Goal: Communication & Community: Answer question/provide support

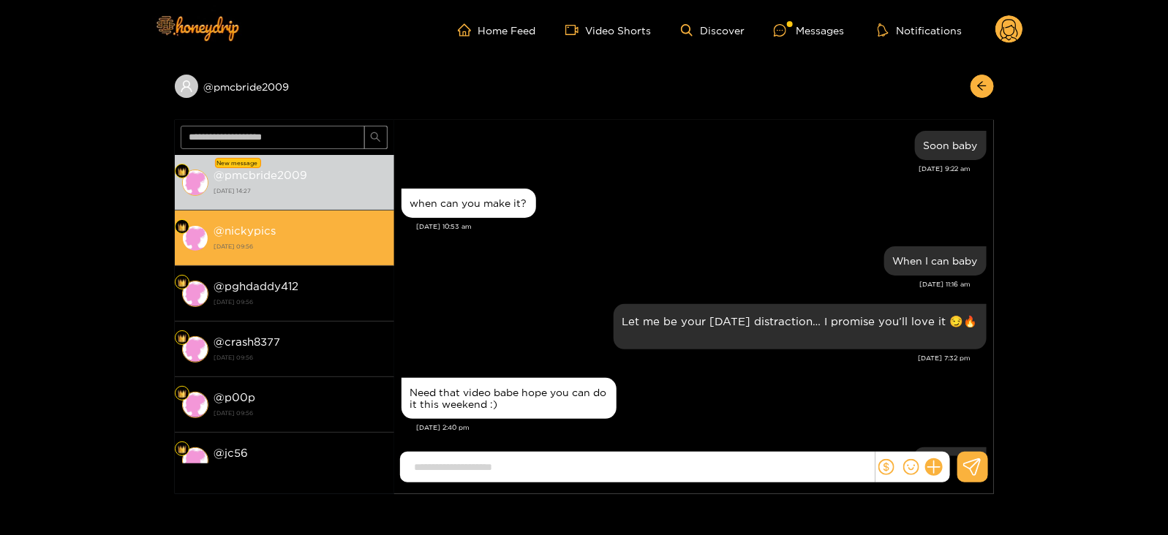
scroll to position [1573, 0]
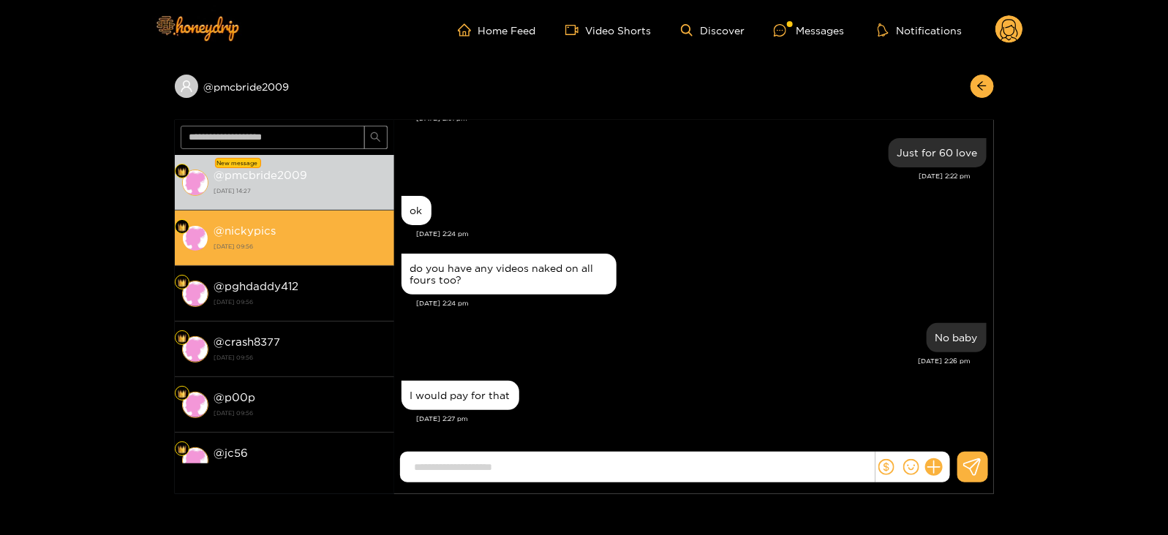
click at [317, 258] on li "@ nickypics [DATE] 09:56" at bounding box center [284, 239] width 219 height 56
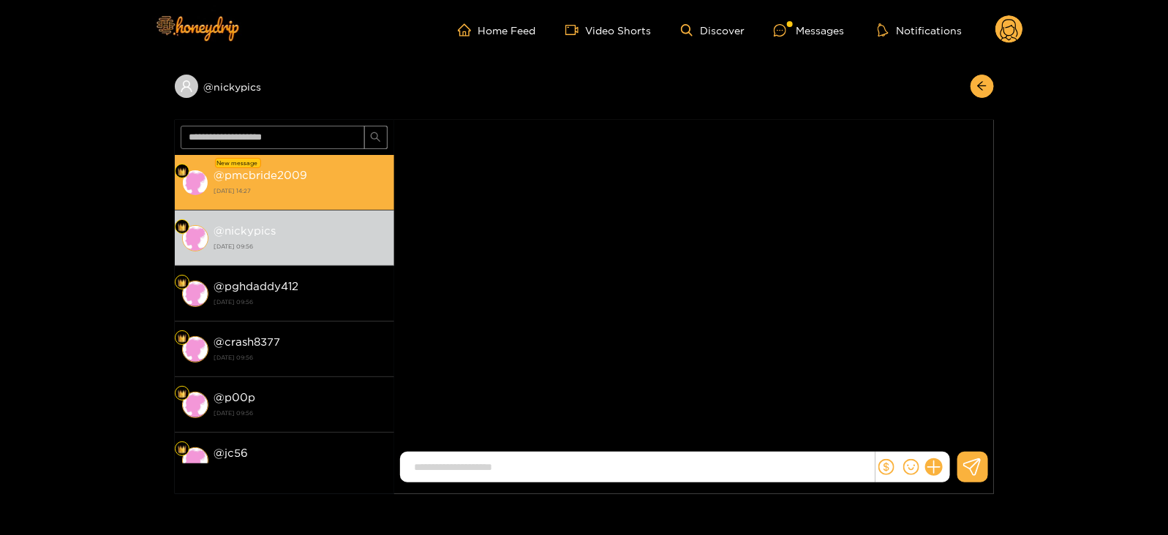
click at [300, 204] on li "New message @ pmcbride2009 [DATE] 14:27" at bounding box center [284, 183] width 219 height 56
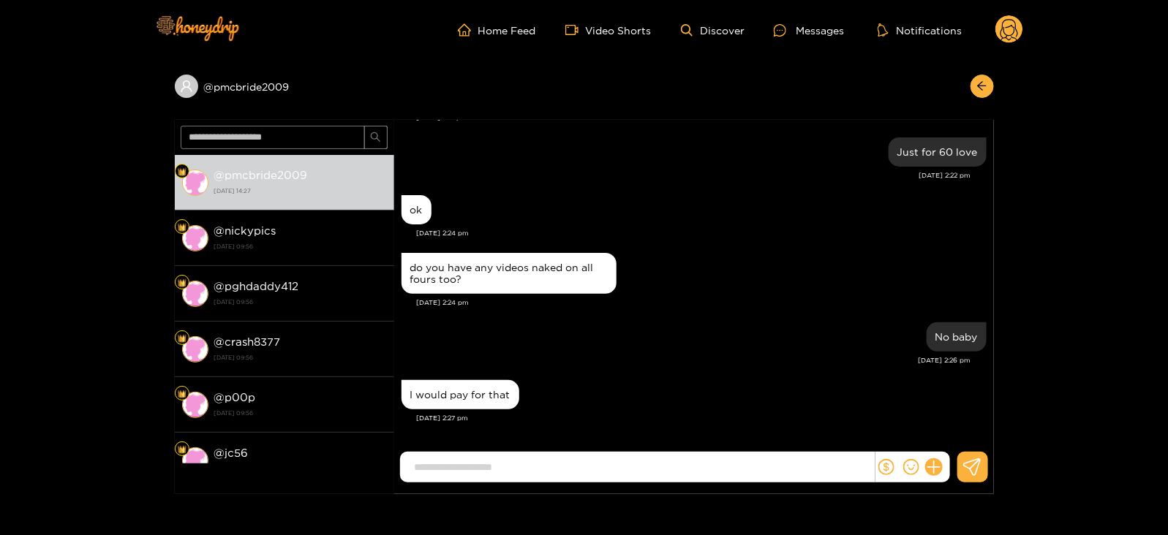
scroll to position [1457, 0]
click at [601, 459] on input at bounding box center [640, 468] width 467 height 24
type input "*"
paste input "**********"
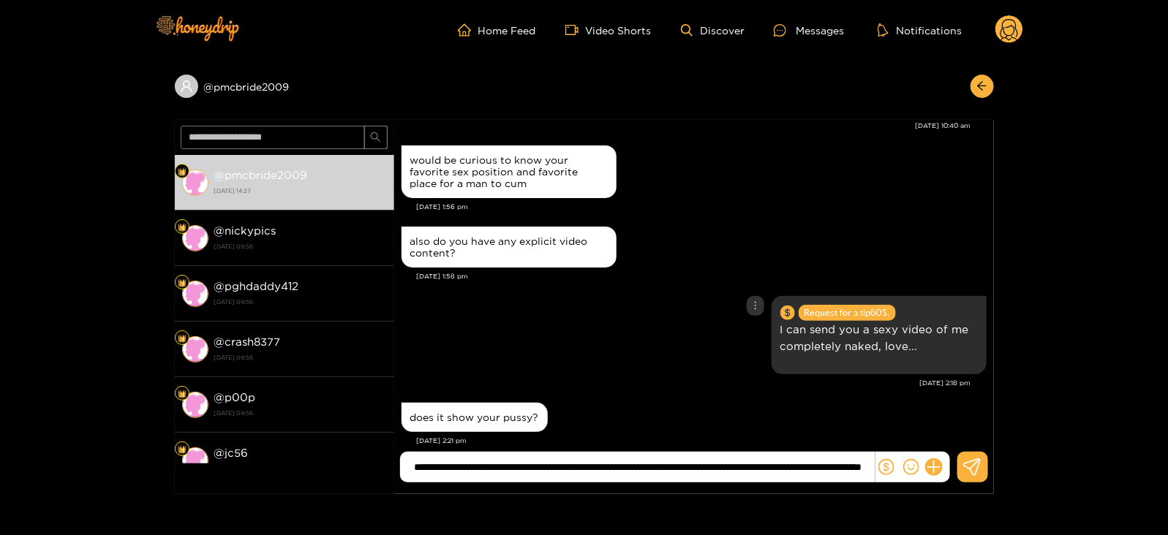
scroll to position [1728, 0]
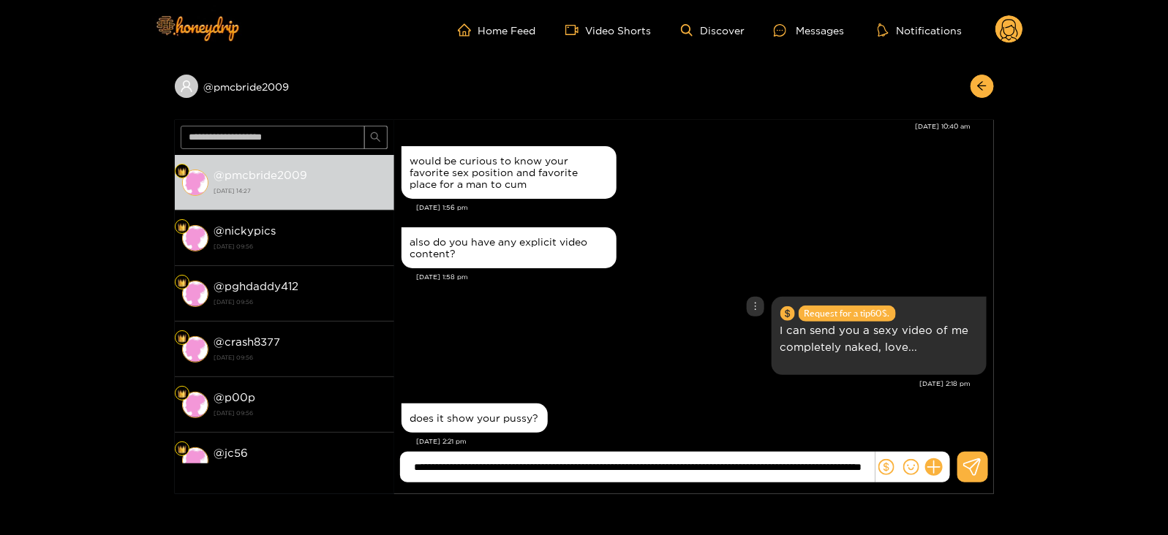
type input "**********"
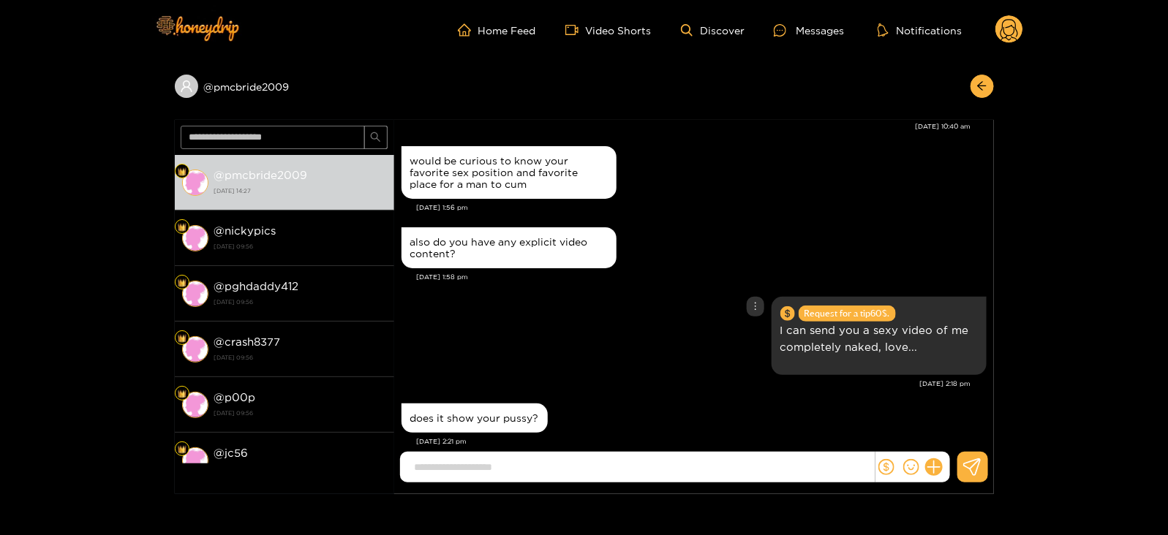
scroll to position [0, 0]
click at [1017, 22] on circle at bounding box center [1010, 29] width 28 height 28
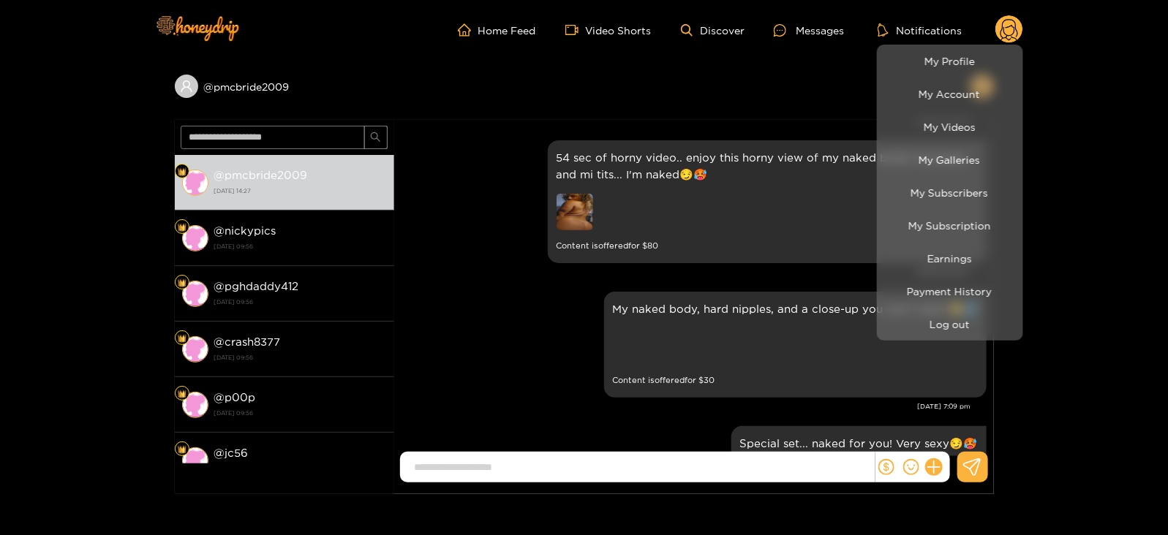
scroll to position [2066, 0]
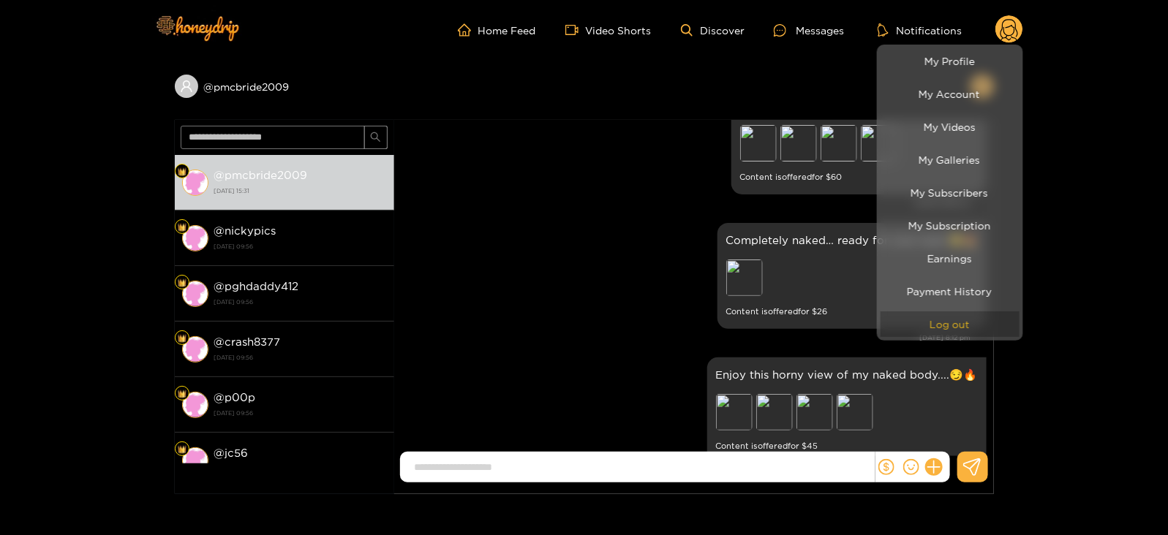
click at [938, 317] on button "Log out" at bounding box center [950, 325] width 139 height 26
